Goal: Information Seeking & Learning: Find specific fact

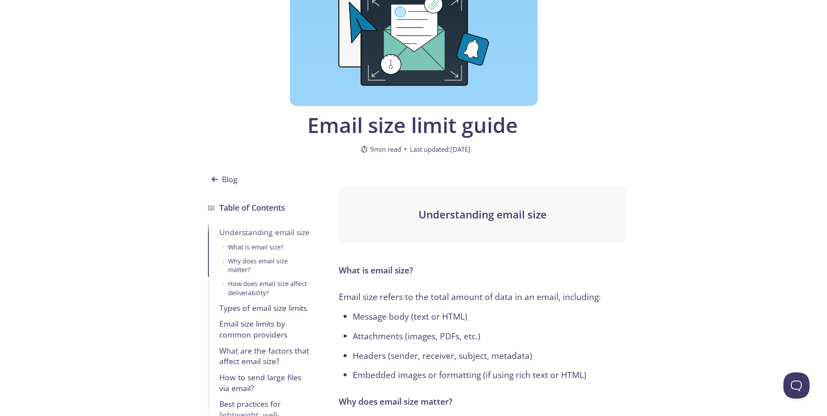
scroll to position [197, 0]
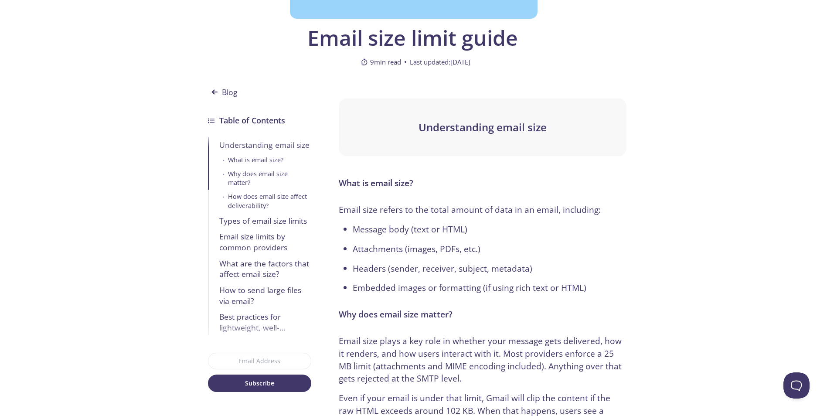
click at [256, 215] on div "Types of email size limits" at bounding box center [265, 220] width 92 height 11
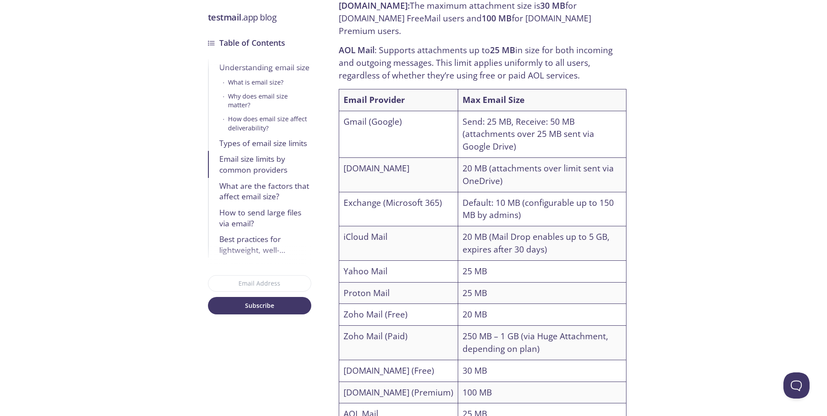
scroll to position [2024, 0]
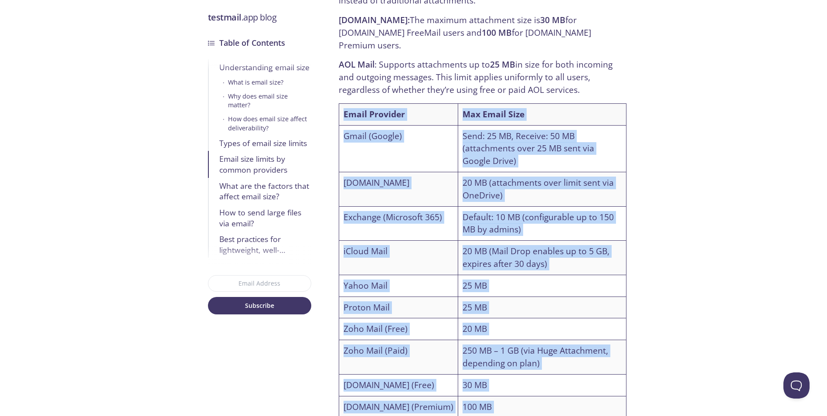
drag, startPoint x: 344, startPoint y: 88, endPoint x: 553, endPoint y: 386, distance: 364.0
click at [553, 386] on table "Email Provider Max Email Size Gmail (Google) Send: 25 MB, Receive: 50 MB (attac…" at bounding box center [482, 271] width 287 height 336
drag, startPoint x: 553, startPoint y: 386, endPoint x: 537, endPoint y: 387, distance: 16.6
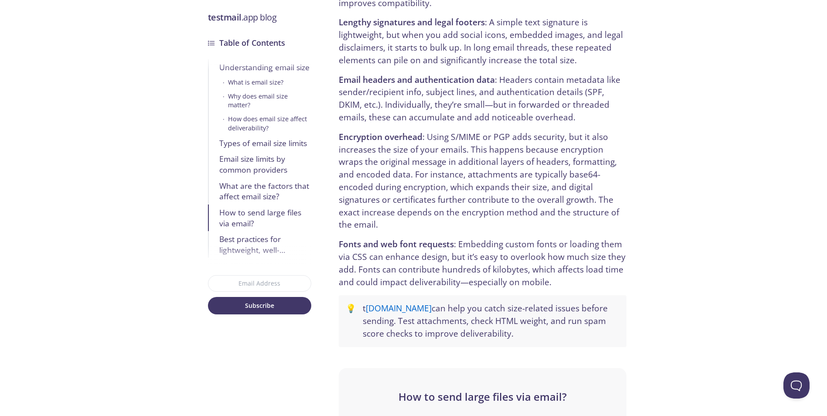
scroll to position [2504, 0]
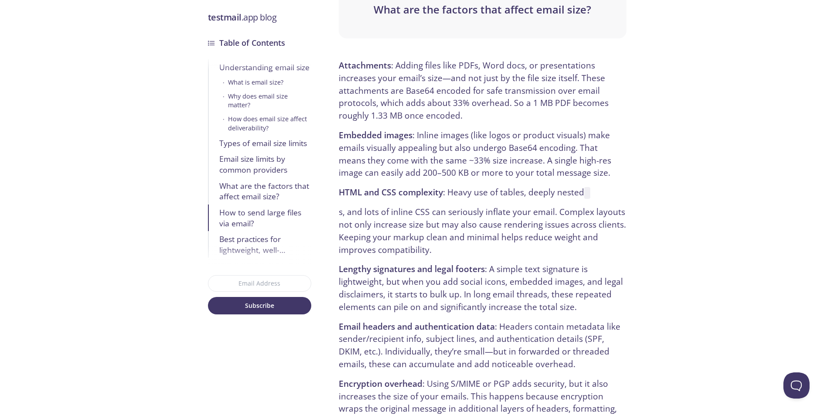
click at [262, 137] on div "Types of email size limits" at bounding box center [265, 142] width 92 height 11
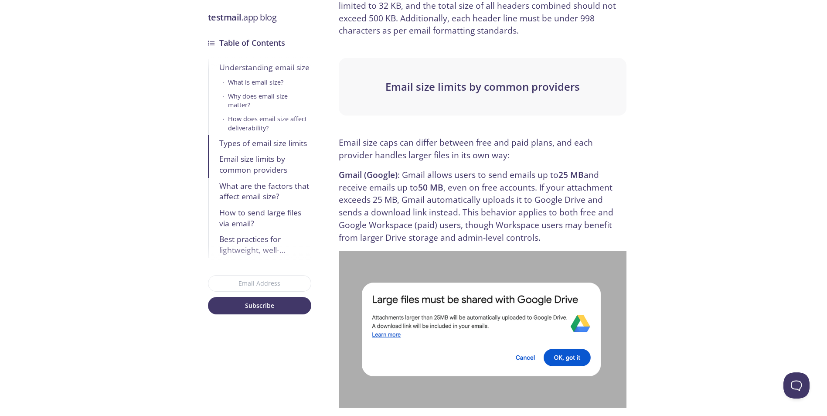
scroll to position [1283, 0]
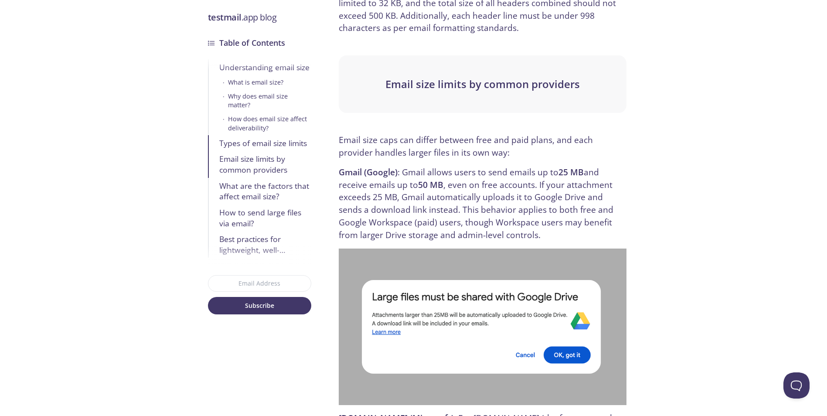
drag, startPoint x: 824, startPoint y: 0, endPoint x: 514, endPoint y: 121, distance: 333.5
click at [514, 134] on p "Email size caps can differ between free and paid plans, and each provider handl…" at bounding box center [482, 146] width 287 height 25
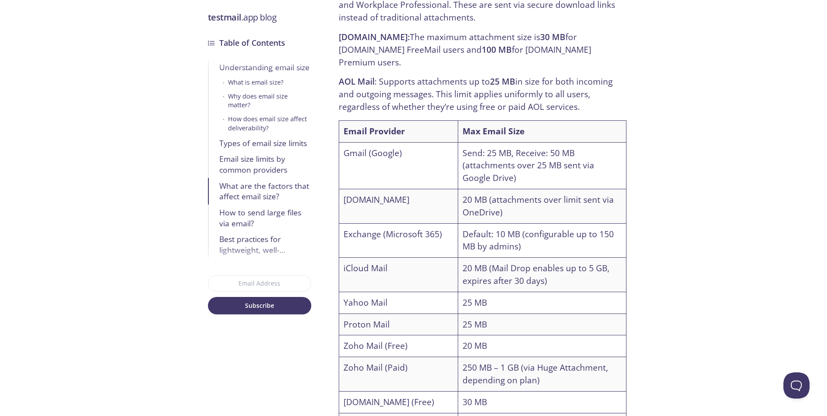
scroll to position [1981, 0]
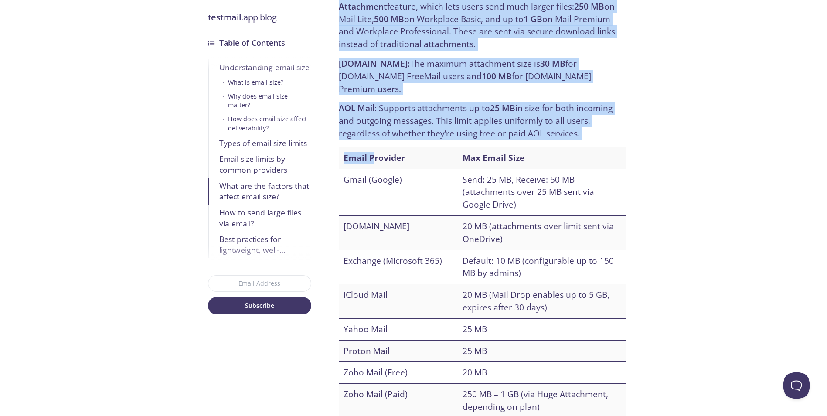
drag, startPoint x: 337, startPoint y: 118, endPoint x: 373, endPoint y: 134, distance: 39.8
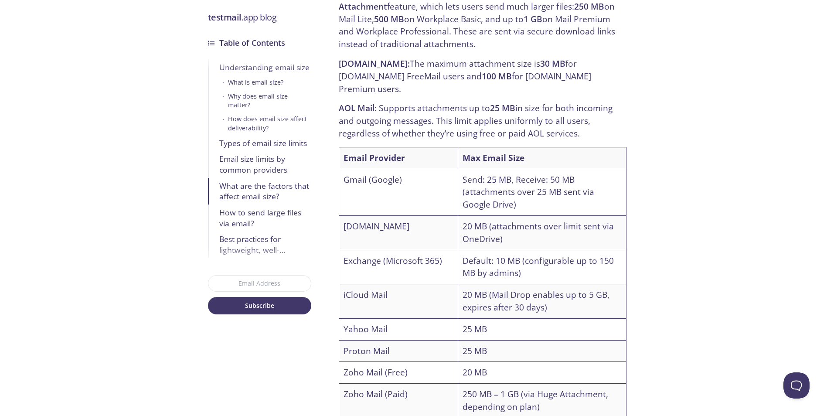
drag, startPoint x: 373, startPoint y: 134, endPoint x: 419, endPoint y: 141, distance: 46.7
click at [419, 147] on th "Email Provider" at bounding box center [398, 158] width 119 height 22
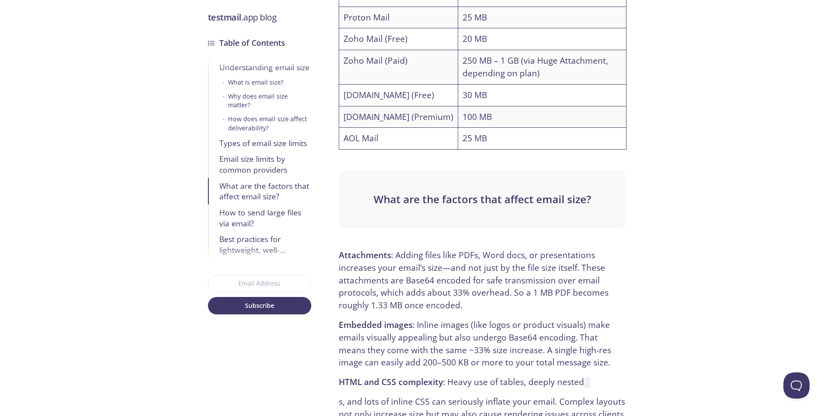
scroll to position [2417, 0]
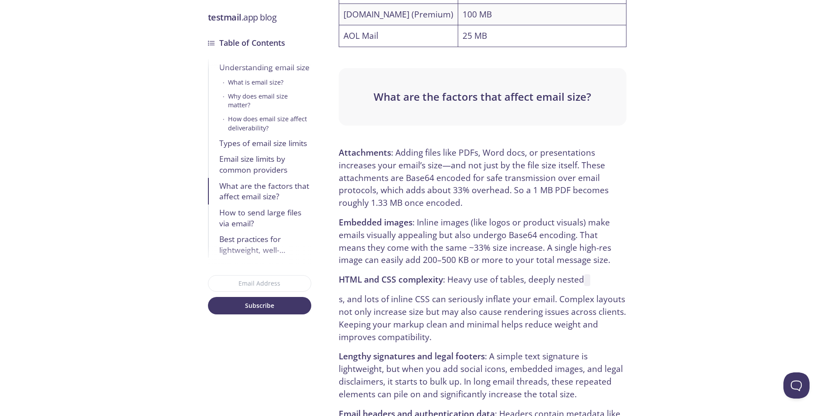
click at [592, 273] on p "HTML and CSS complexity : Heavy use of tables, deeply nested" at bounding box center [482, 279] width 287 height 13
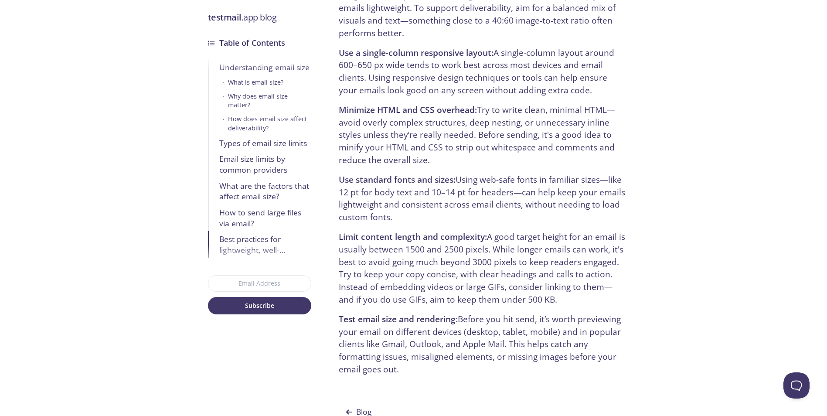
scroll to position [4117, 0]
